Goal: Task Accomplishment & Management: Use online tool/utility

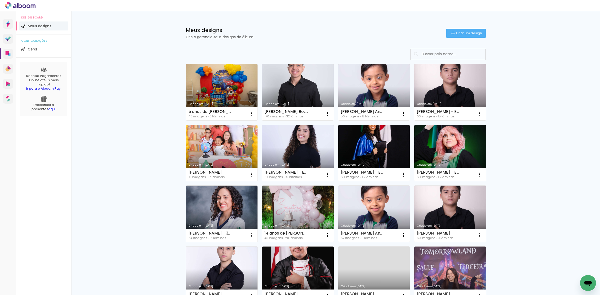
click at [432, 54] on input at bounding box center [454, 54] width 71 height 10
type input "eduarda"
type paper-input "eduarda"
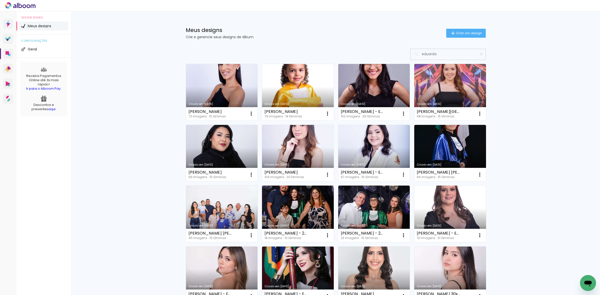
click at [222, 164] on div "Criado em [DATE]" at bounding box center [222, 165] width 67 height 3
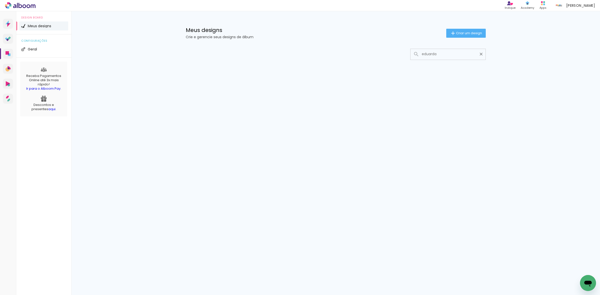
type input "eduarda"
type paper-input "eduarda"
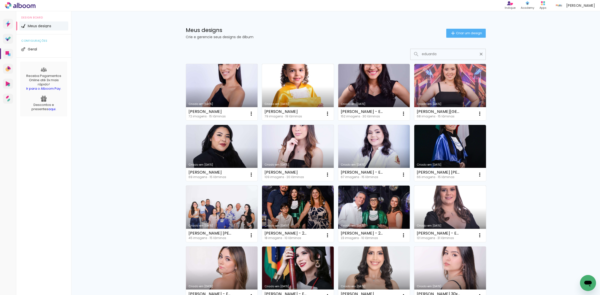
type input "eduarda"
type paper-input "eduarda"
click at [224, 157] on link "Criado em [DATE]" at bounding box center [222, 153] width 72 height 57
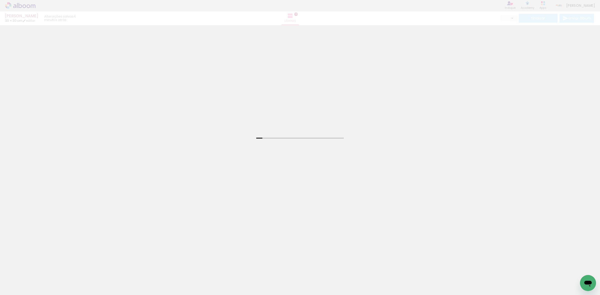
click at [172, 88] on div "Inserir lâmina 1 de 15 Confirmar Cancelar" at bounding box center [300, 211] width 600 height 372
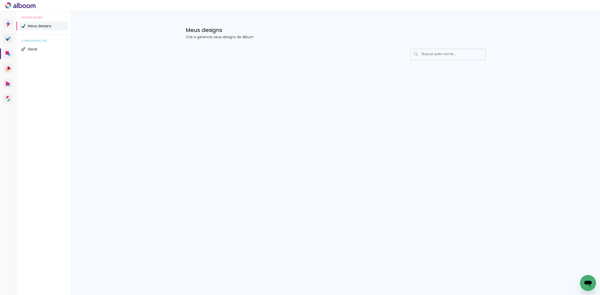
click at [423, 23] on div "Meus designs Crie e gerencie seus designs de álbum" at bounding box center [335, 27] width 325 height 33
click at [184, 93] on div at bounding box center [335, 69] width 325 height 51
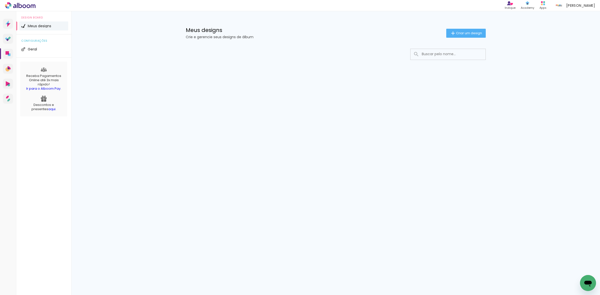
click at [312, 23] on div "Meus designs Crie e gerencie seus designs de álbum Criar um design" at bounding box center [335, 27] width 325 height 33
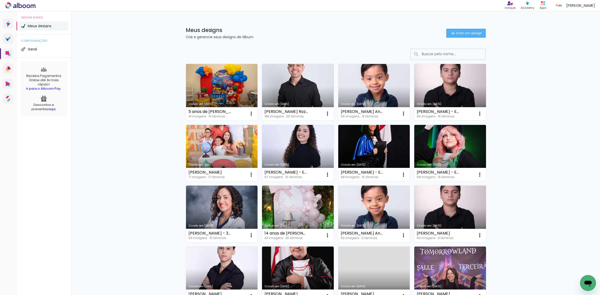
click at [139, 93] on div "Meus designs Crie e gerencie seus designs de álbum Criar um design Criado em 18…" at bounding box center [335, 277] width 529 height 532
click at [438, 58] on input at bounding box center [454, 54] width 71 height 10
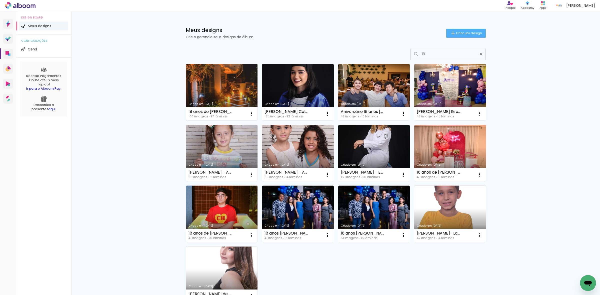
type input "18"
type paper-input "18"
click at [210, 93] on link "Criado em [DATE]" at bounding box center [222, 92] width 72 height 57
